Goal: Task Accomplishment & Management: Complete application form

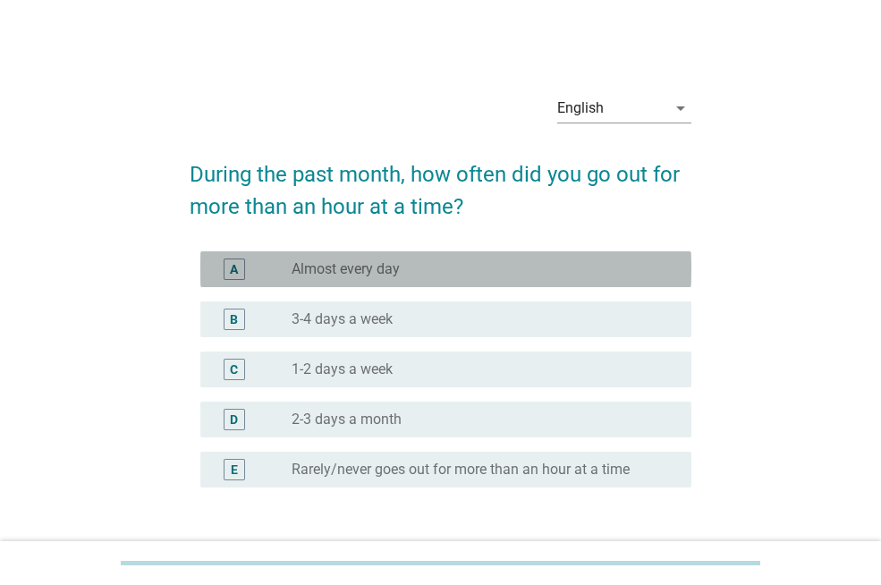
click at [432, 275] on div "radio_button_unchecked Almost every day" at bounding box center [477, 269] width 371 height 18
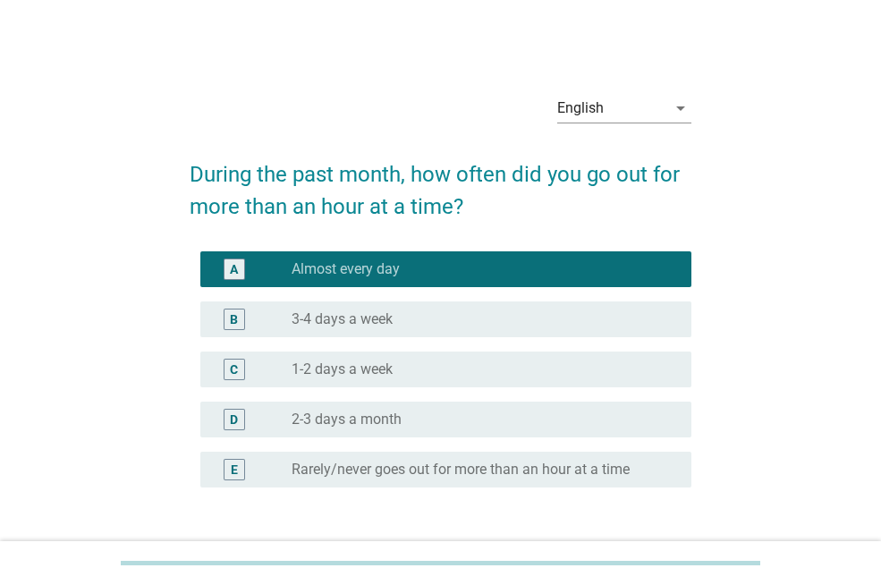
scroll to position [132, 0]
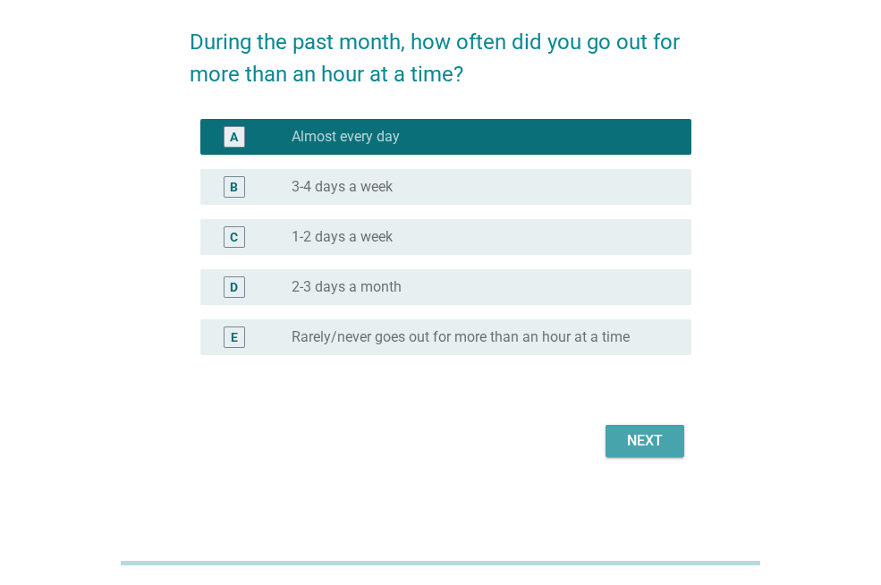
click at [661, 438] on div "Next" at bounding box center [645, 440] width 50 height 21
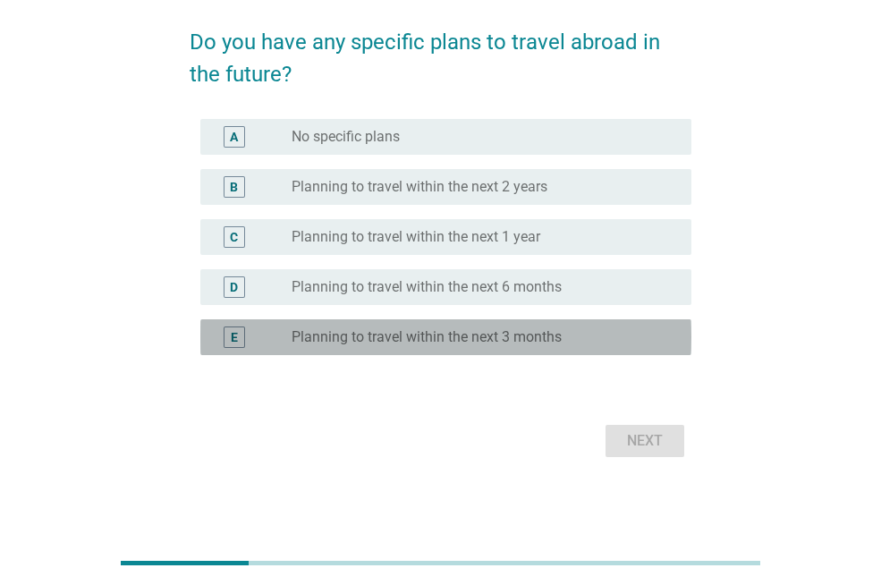
click at [509, 336] on label "Planning to travel within the next 3 months" at bounding box center [427, 337] width 270 height 18
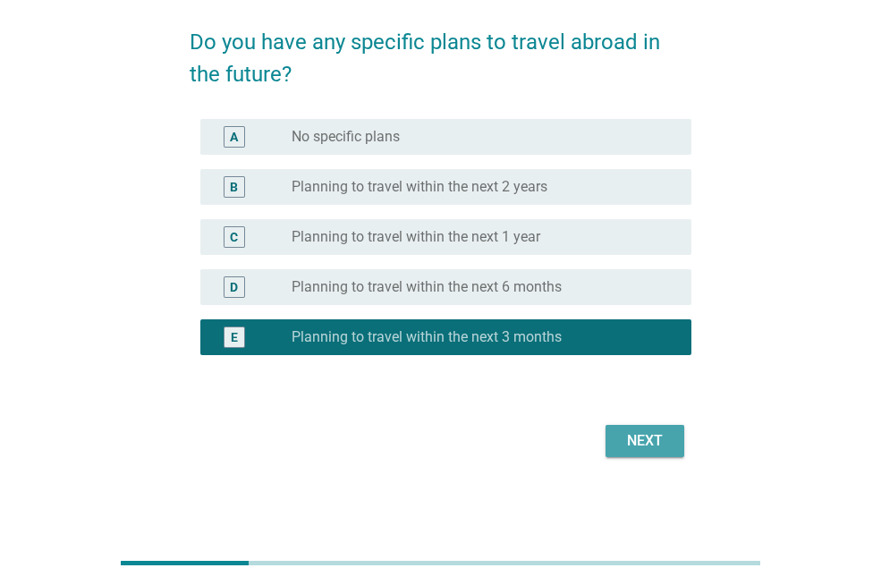
click at [663, 436] on div "Next" at bounding box center [645, 440] width 50 height 21
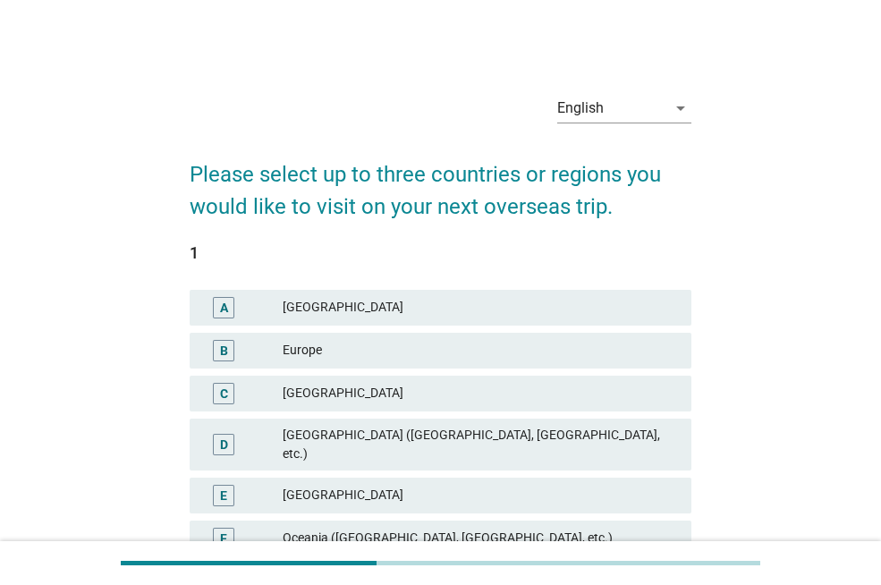
scroll to position [75, 0]
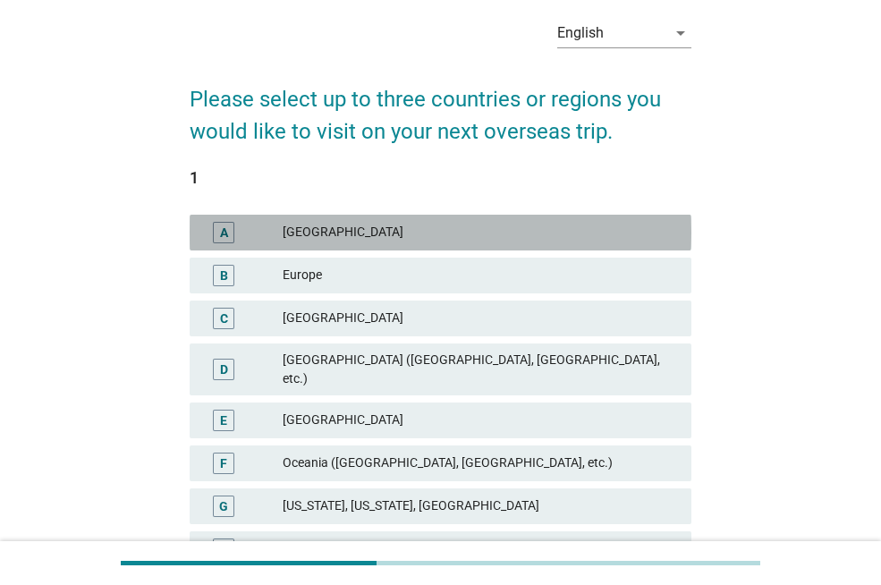
click at [473, 236] on div "[GEOGRAPHIC_DATA]" at bounding box center [480, 232] width 394 height 21
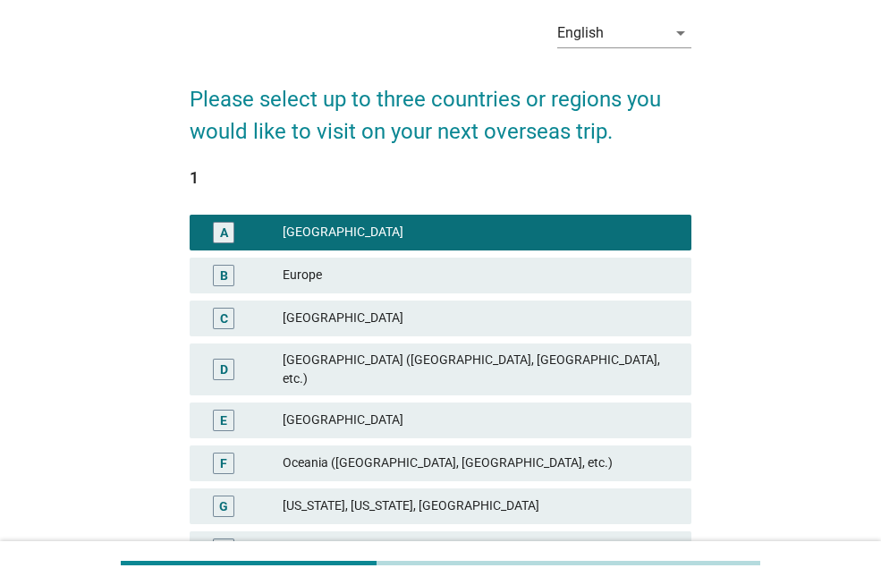
click at [425, 265] on div "Europe" at bounding box center [480, 275] width 394 height 21
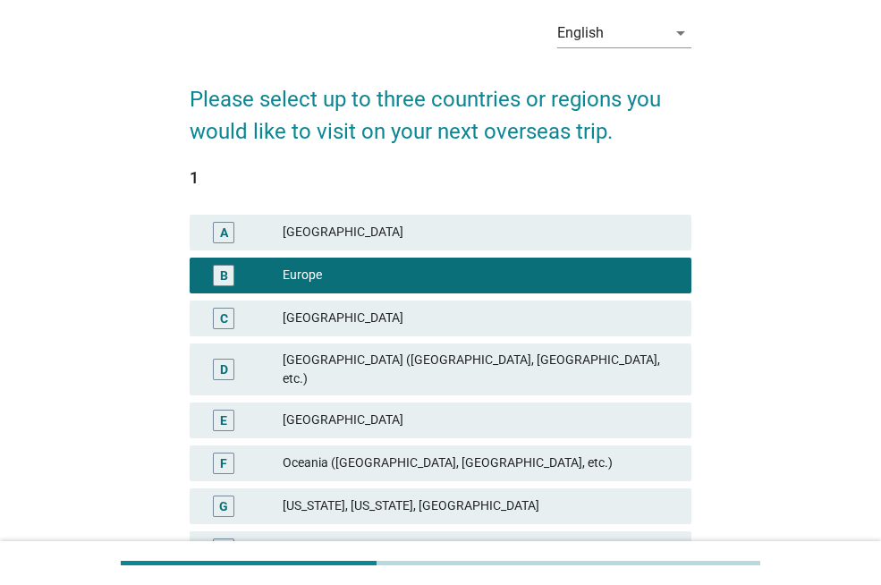
scroll to position [450, 0]
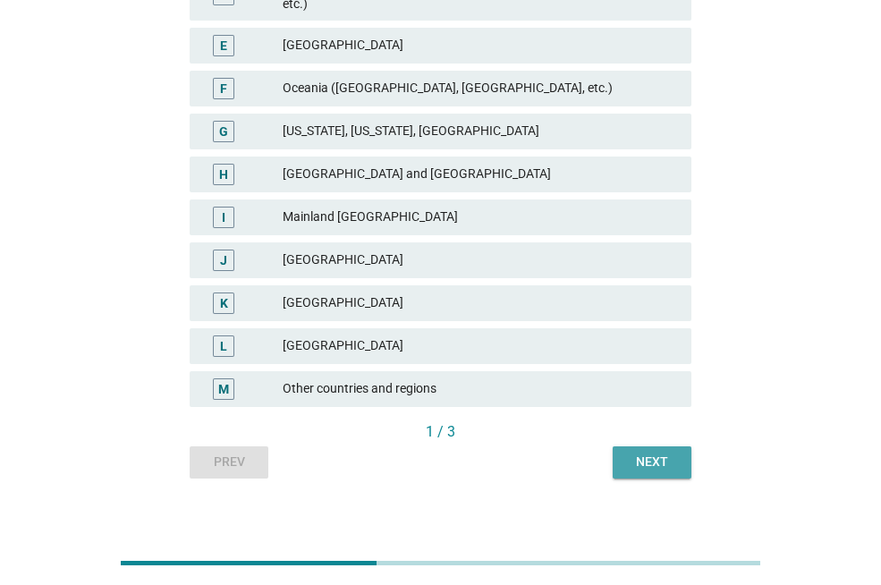
click at [669, 453] on div "Next" at bounding box center [652, 462] width 50 height 19
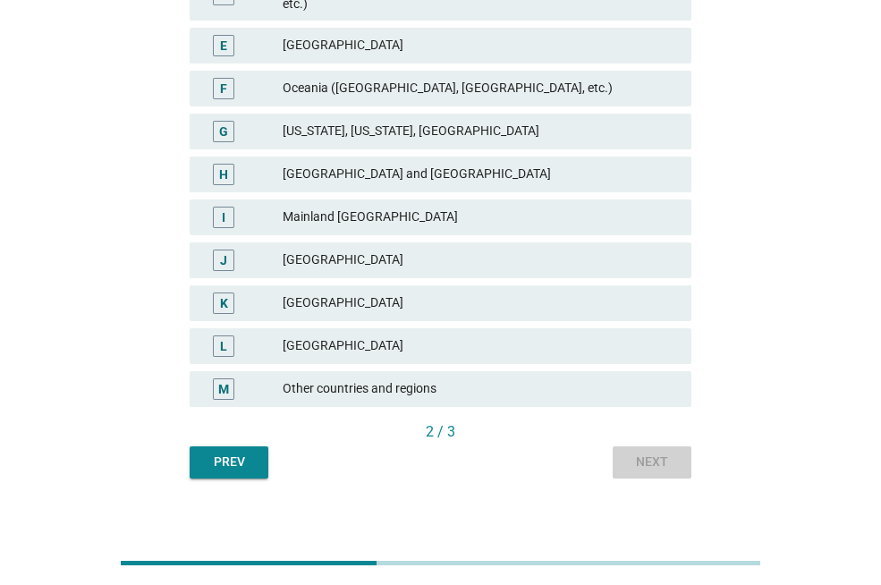
scroll to position [0, 0]
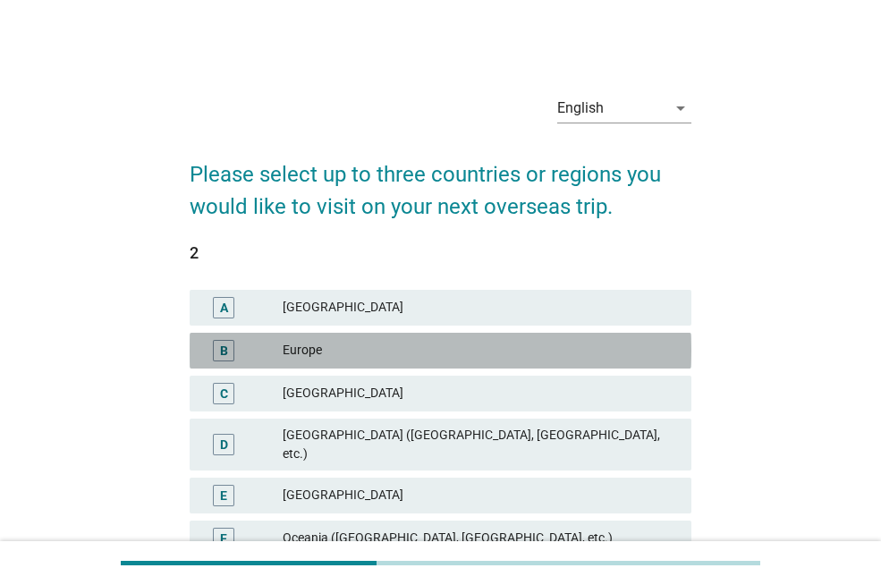
click at [427, 342] on div "Europe" at bounding box center [480, 350] width 394 height 21
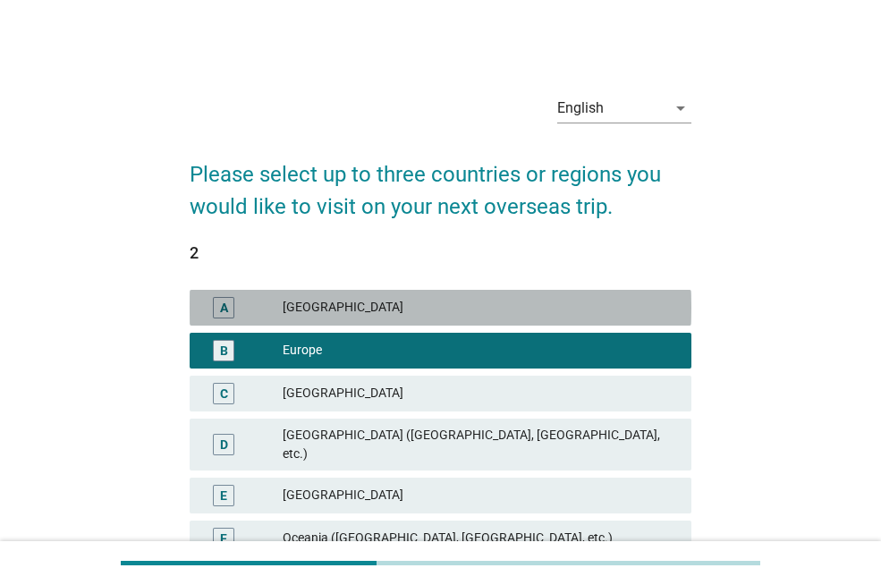
click at [402, 311] on div "[GEOGRAPHIC_DATA]" at bounding box center [480, 307] width 394 height 21
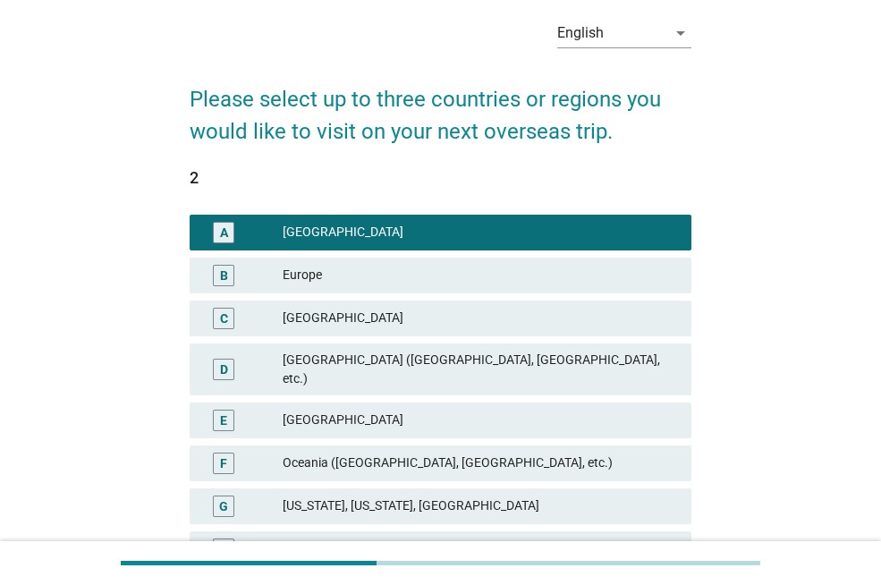
scroll to position [80, 0]
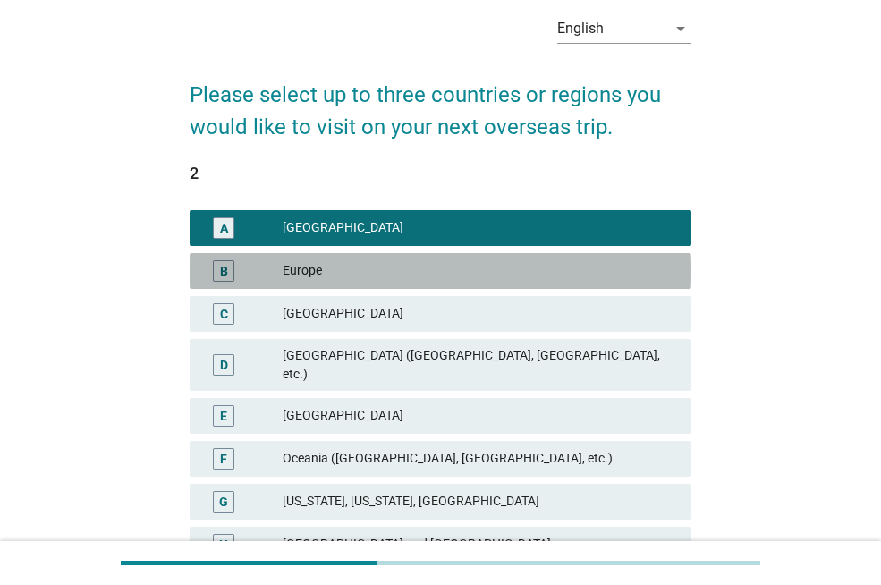
click at [379, 275] on div "Europe" at bounding box center [480, 270] width 394 height 21
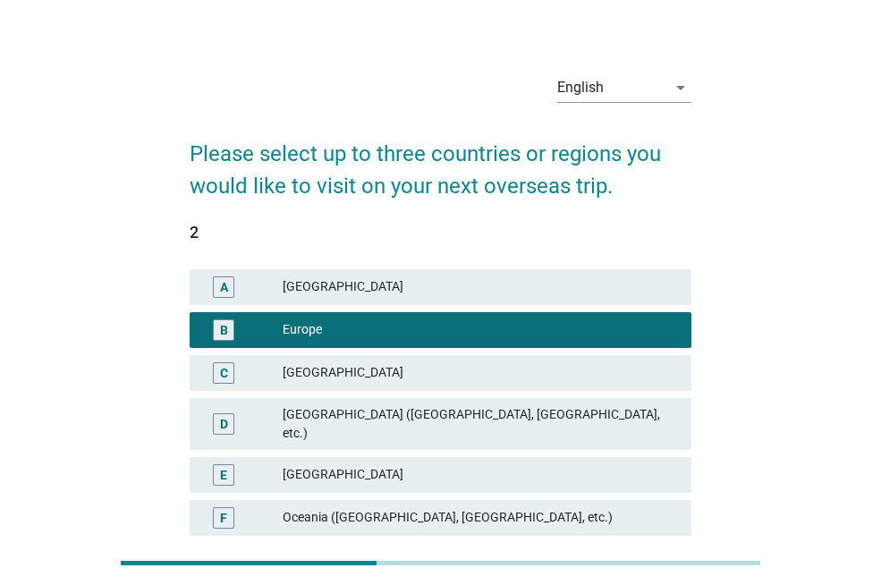
scroll to position [17, 0]
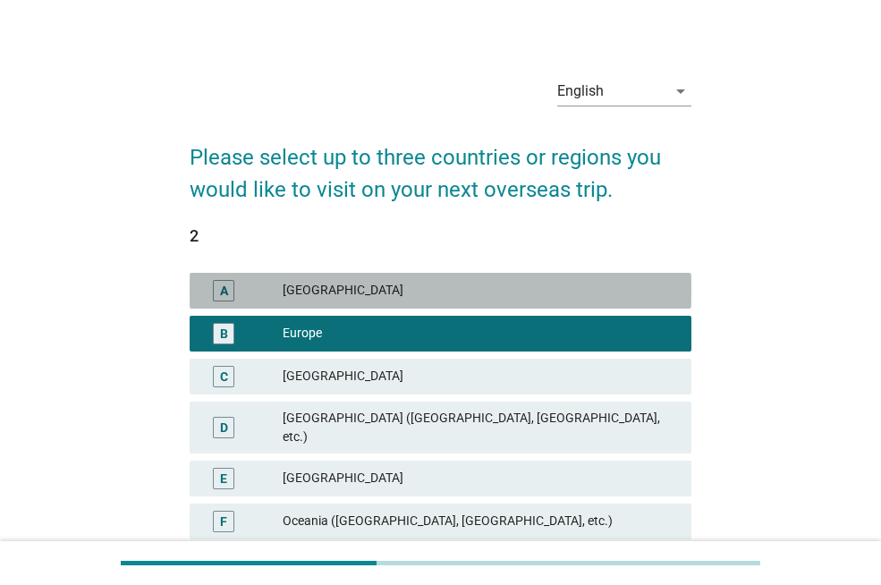
click at [553, 297] on div "[GEOGRAPHIC_DATA]" at bounding box center [480, 290] width 394 height 21
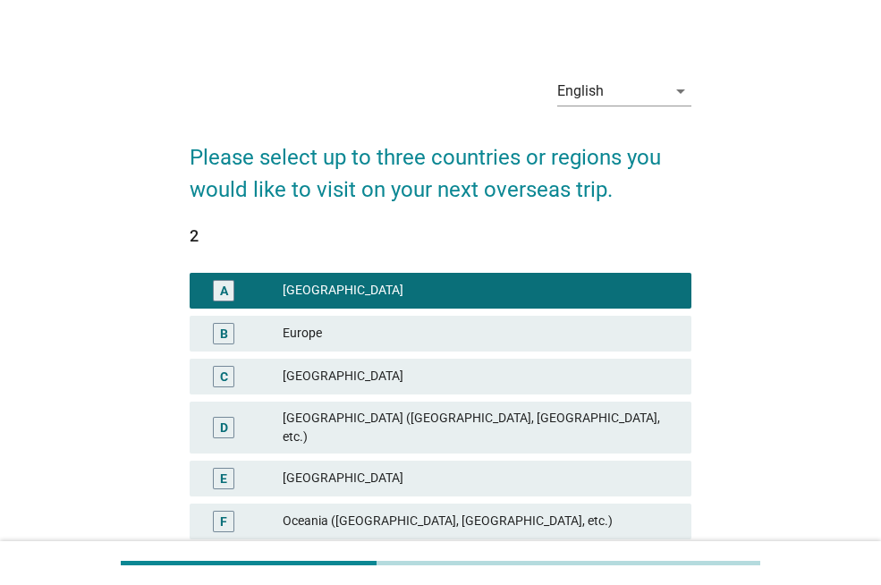
scroll to position [450, 0]
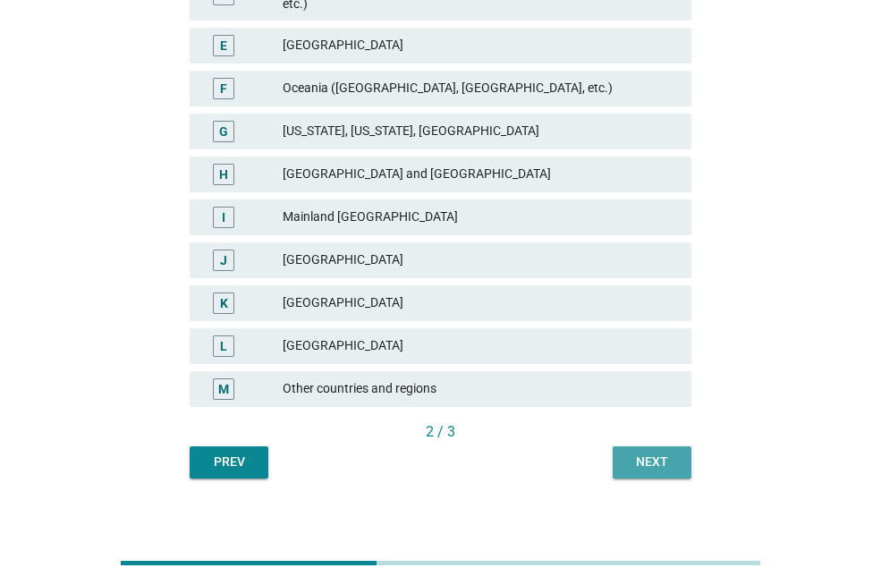
click at [658, 456] on button "Next" at bounding box center [652, 462] width 79 height 32
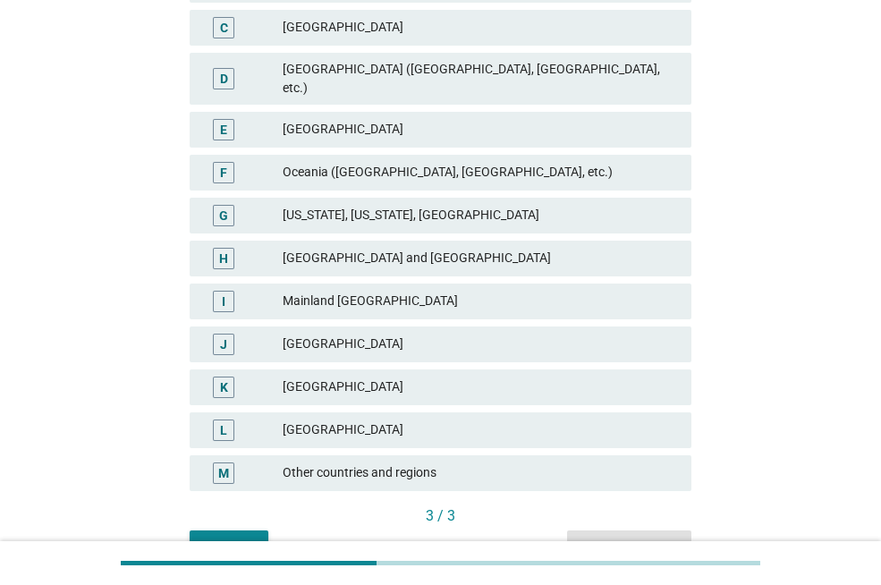
scroll to position [369, 0]
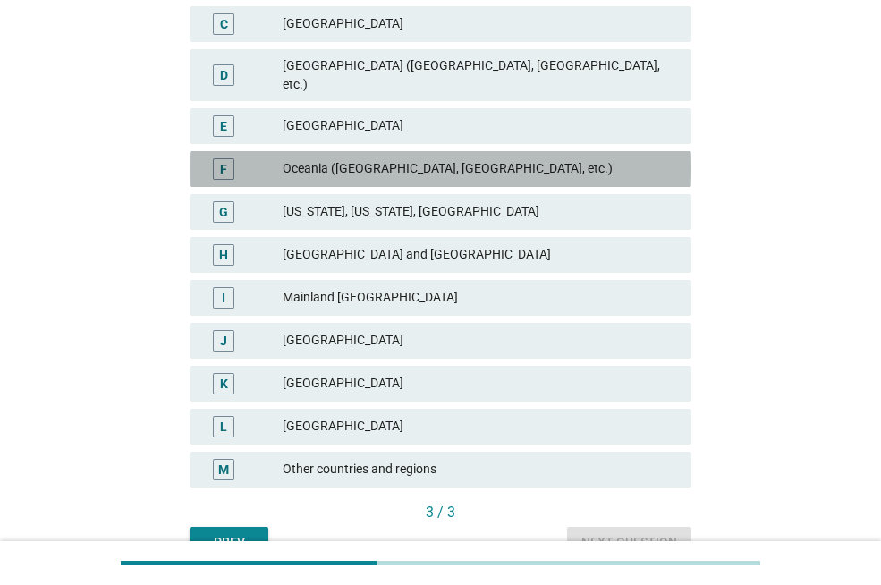
click at [531, 158] on div "Oceania ([GEOGRAPHIC_DATA], [GEOGRAPHIC_DATA], etc.)" at bounding box center [480, 168] width 394 height 21
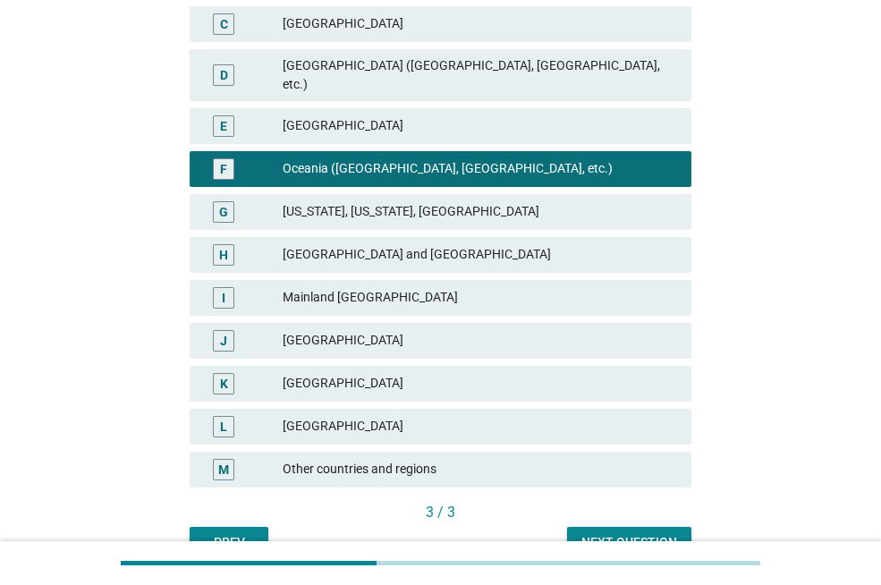
scroll to position [450, 0]
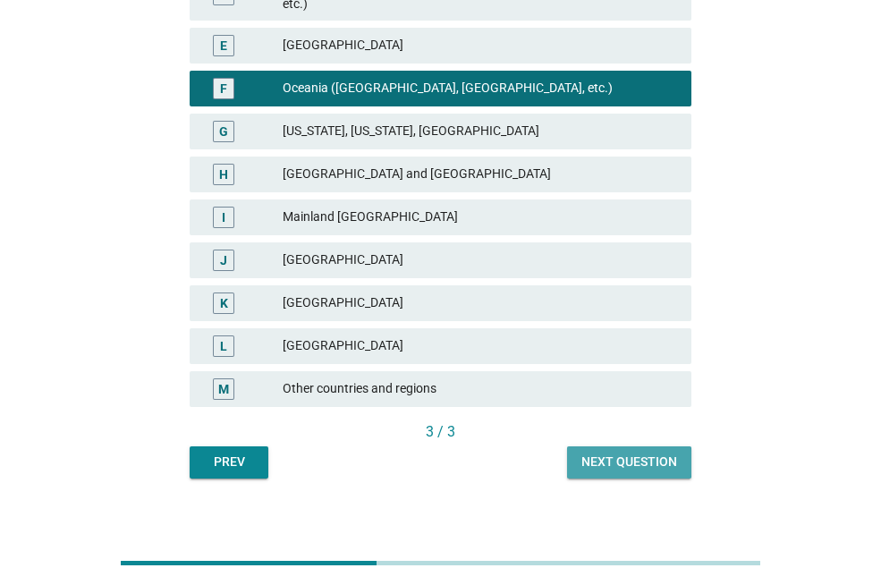
click at [620, 453] on div "Next question" at bounding box center [629, 462] width 96 height 19
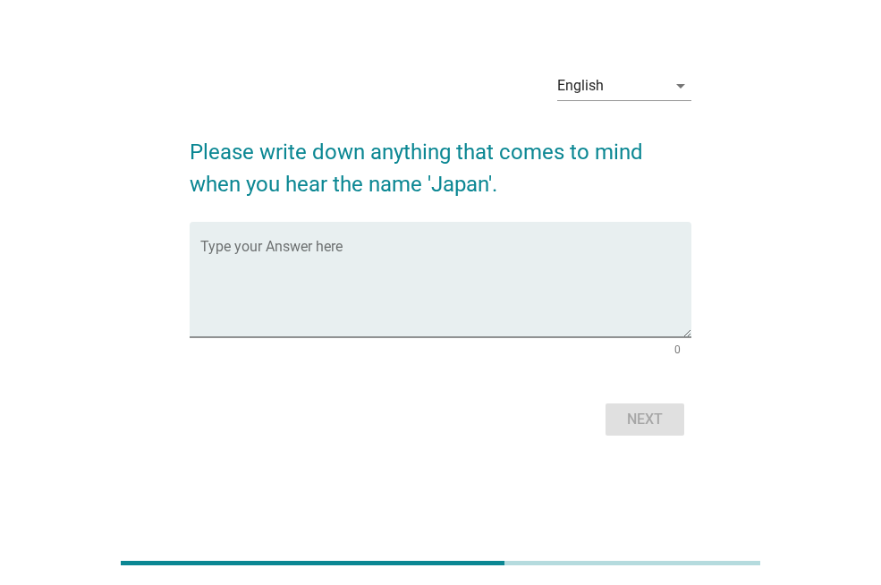
scroll to position [0, 0]
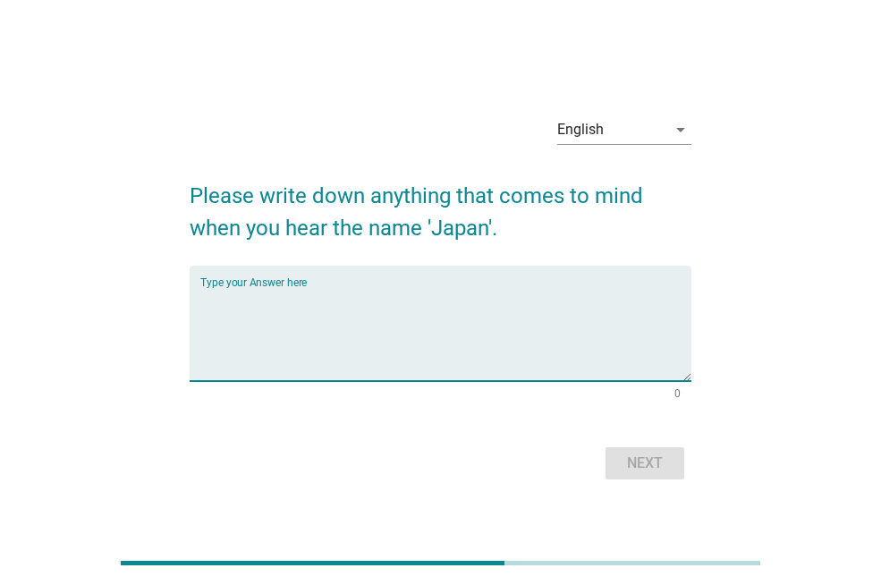
click at [465, 321] on textarea "Type your Answer here" at bounding box center [445, 334] width 491 height 94
type textarea "anime, food, samurai"
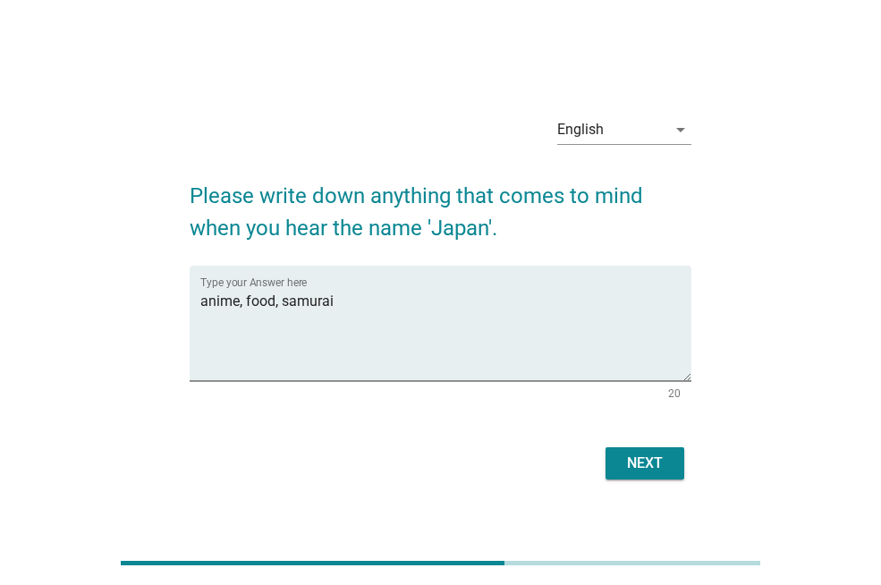
click at [635, 480] on div "Next" at bounding box center [441, 463] width 502 height 43
click at [622, 467] on div "Next" at bounding box center [645, 463] width 50 height 21
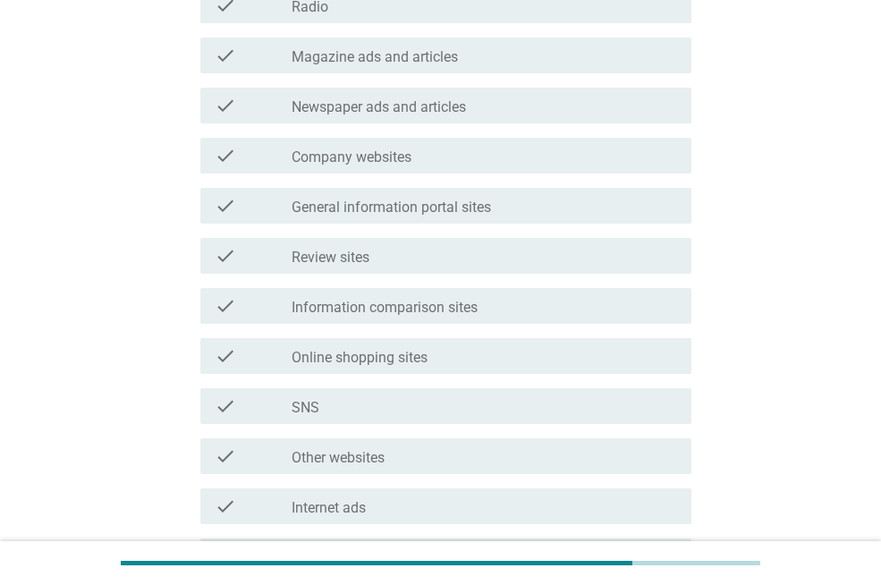
scroll to position [459, 0]
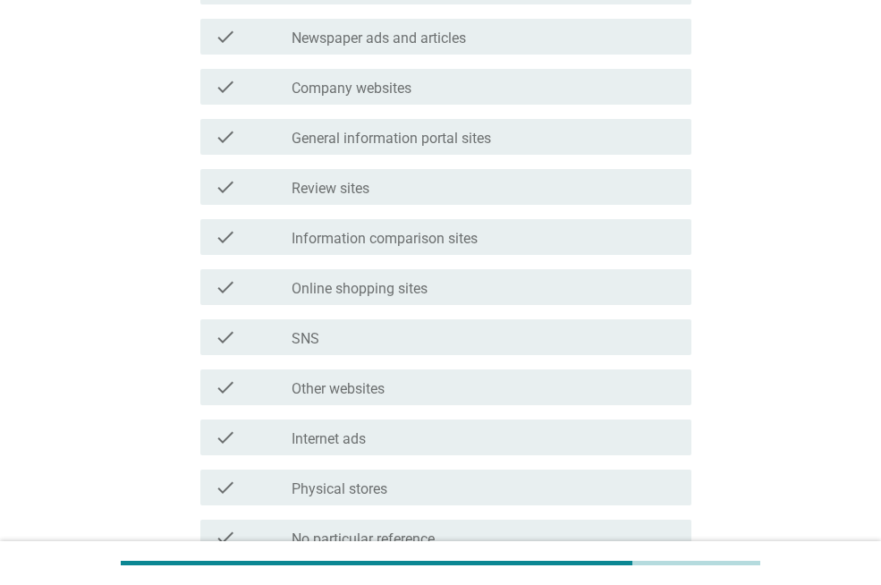
click at [397, 207] on div "check check_box_outline_blank Review sites" at bounding box center [441, 187] width 502 height 50
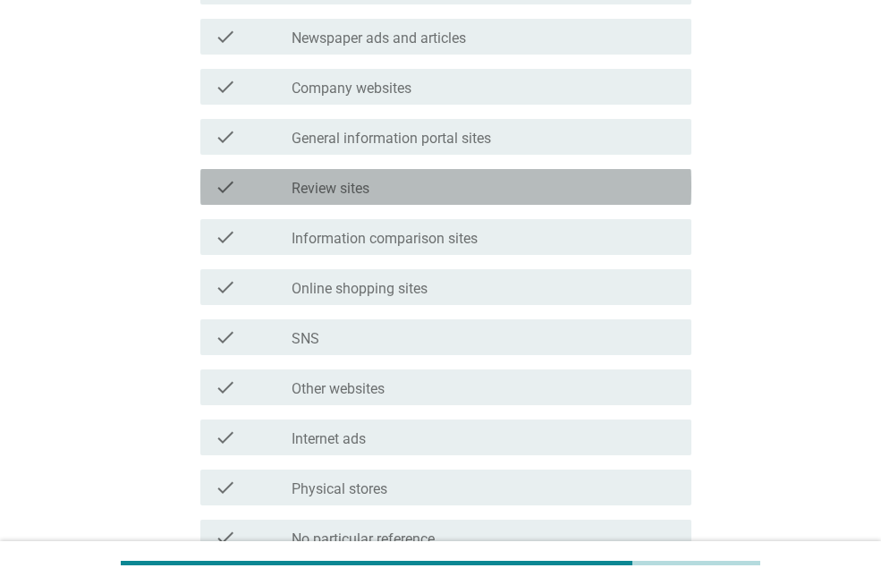
click at [376, 193] on div "check_box_outline_blank Review sites" at bounding box center [484, 186] width 385 height 21
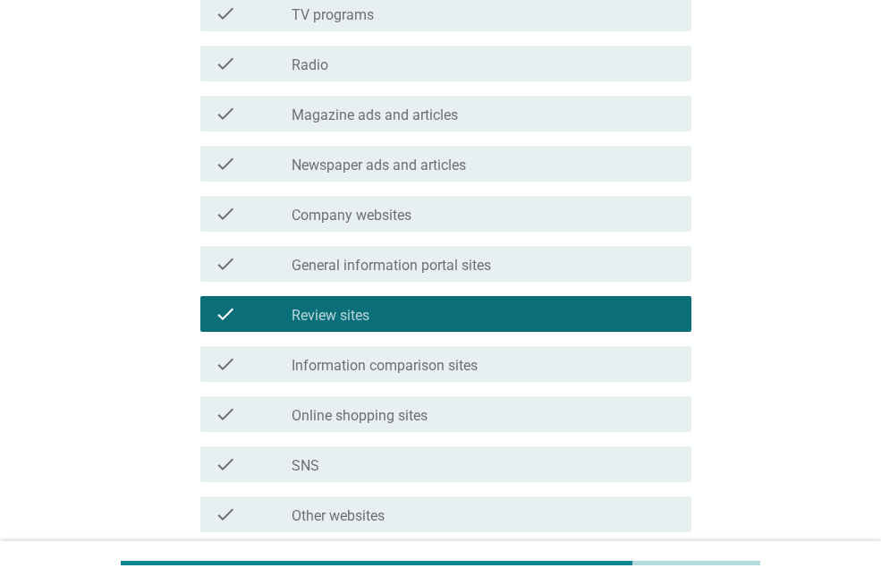
scroll to position [638, 0]
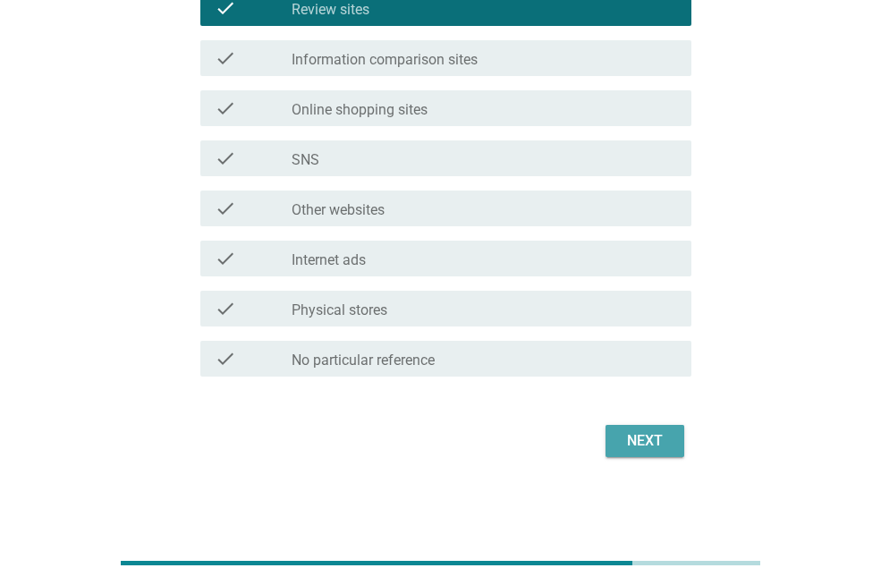
click at [676, 442] on button "Next" at bounding box center [644, 441] width 79 height 32
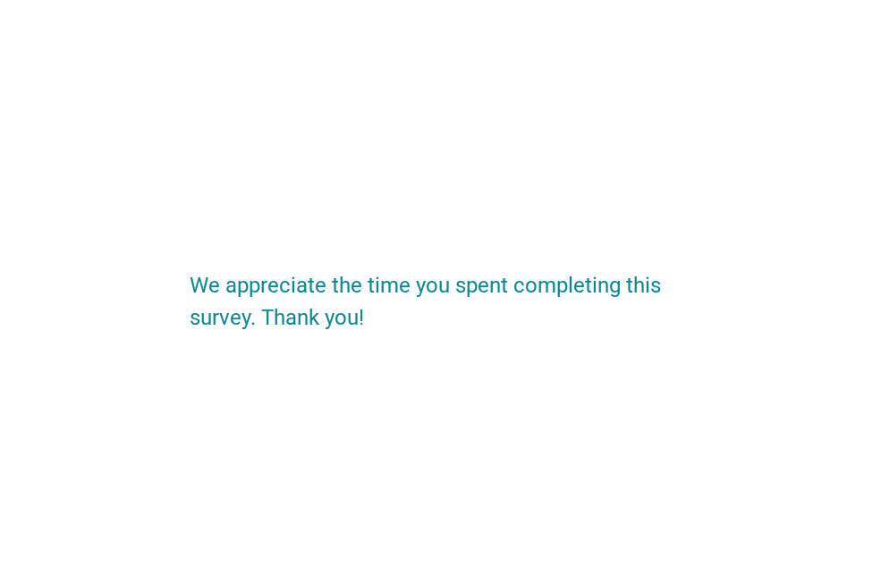
scroll to position [0, 0]
